Goal: Find specific page/section: Find specific page/section

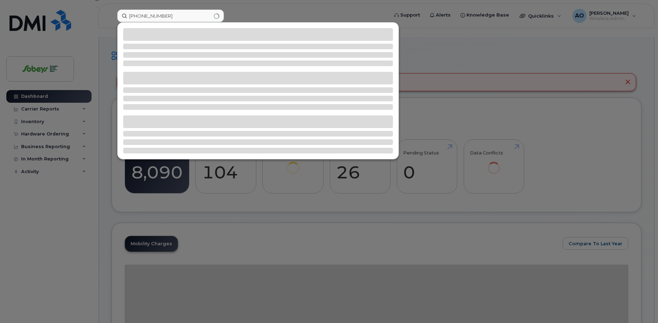
drag, startPoint x: 135, startPoint y: 16, endPoint x: 125, endPoint y: 16, distance: 10.2
click at [125, 16] on input "+15142325984" at bounding box center [170, 16] width 107 height 13
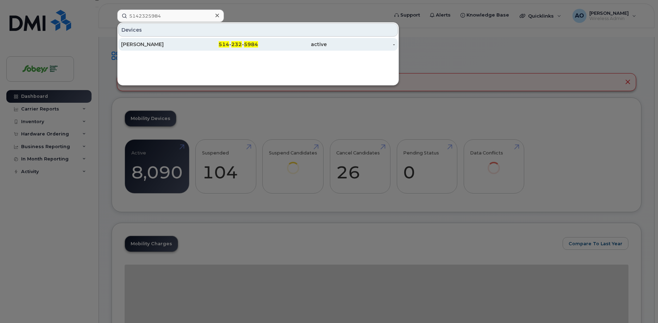
type input "5142325984"
click at [143, 44] on div "[PERSON_NAME]" at bounding box center [155, 44] width 69 height 7
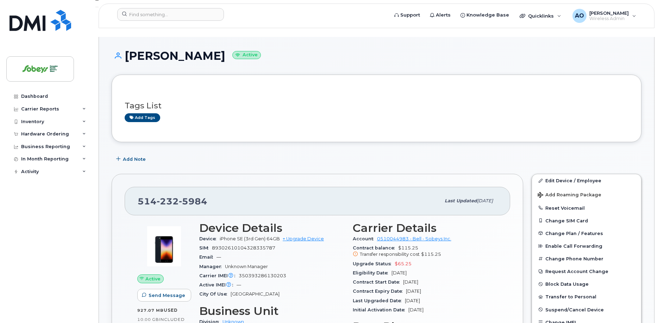
drag, startPoint x: 208, startPoint y: 46, endPoint x: 129, endPoint y: 47, distance: 78.5
click at [129, 50] on h1 "[PERSON_NAME] Active" at bounding box center [377, 56] width 530 height 12
copy h1 "[PERSON_NAME]"
click at [257, 88] on div "Tags List Add tags" at bounding box center [377, 109] width 504 height 42
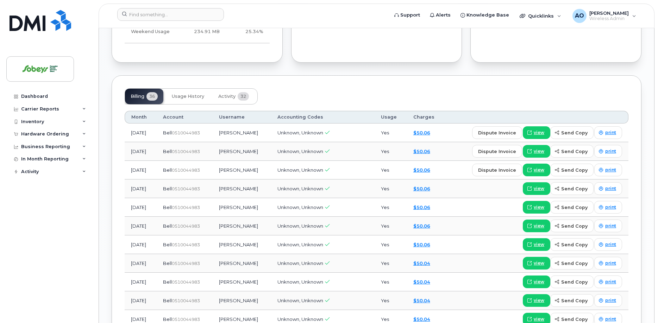
scroll to position [503, 0]
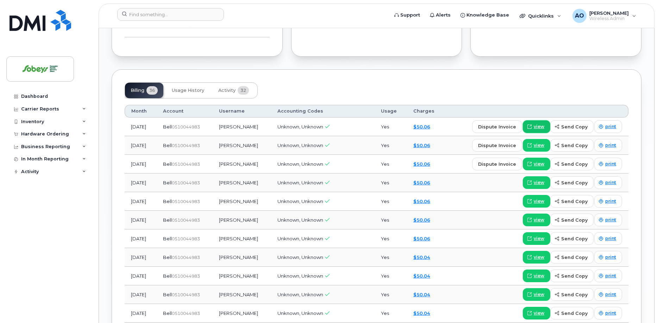
click at [540, 124] on span "view" at bounding box center [539, 127] width 11 height 6
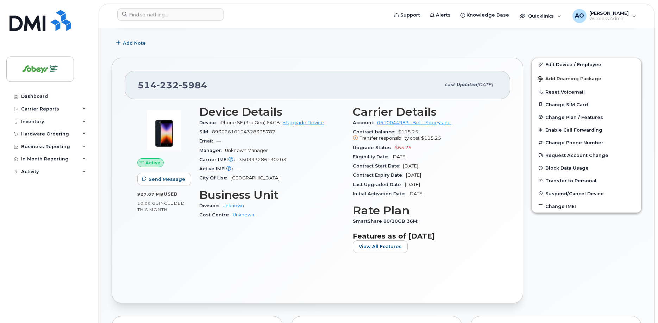
scroll to position [0, 0]
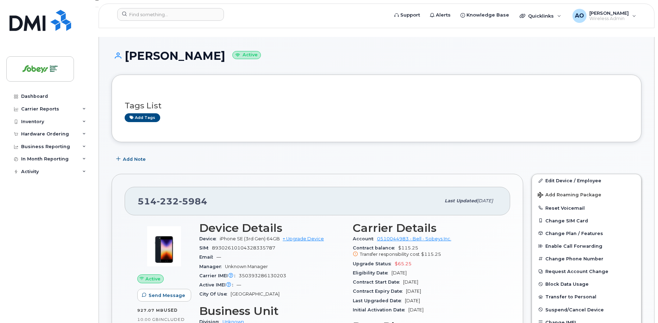
drag, startPoint x: 210, startPoint y: 48, endPoint x: 132, endPoint y: 42, distance: 78.0
click at [130, 50] on h1 "[PERSON_NAME] Active" at bounding box center [377, 56] width 530 height 12
copy h1 "[PERSON_NAME]"
